Goal: Navigation & Orientation: Find specific page/section

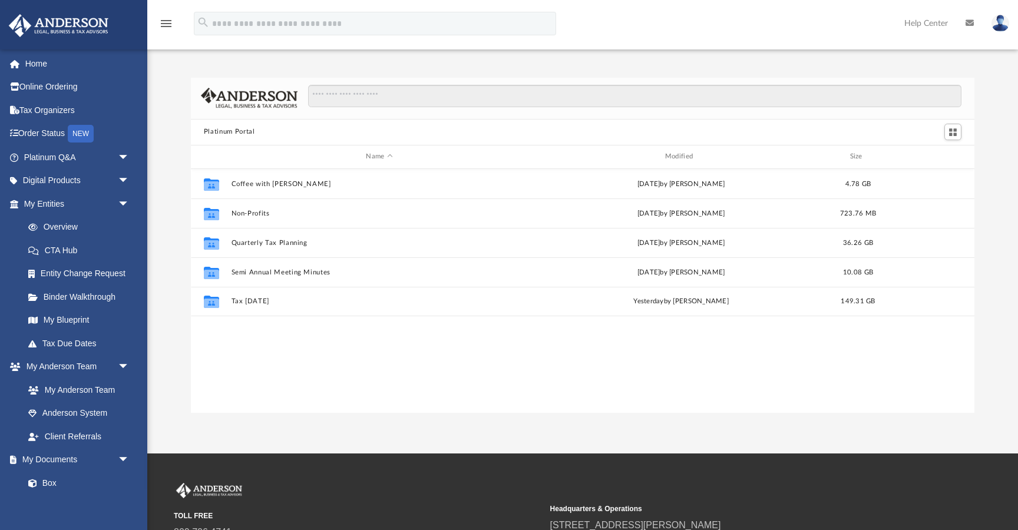
scroll to position [267, 783]
